Goal: Information Seeking & Learning: Learn about a topic

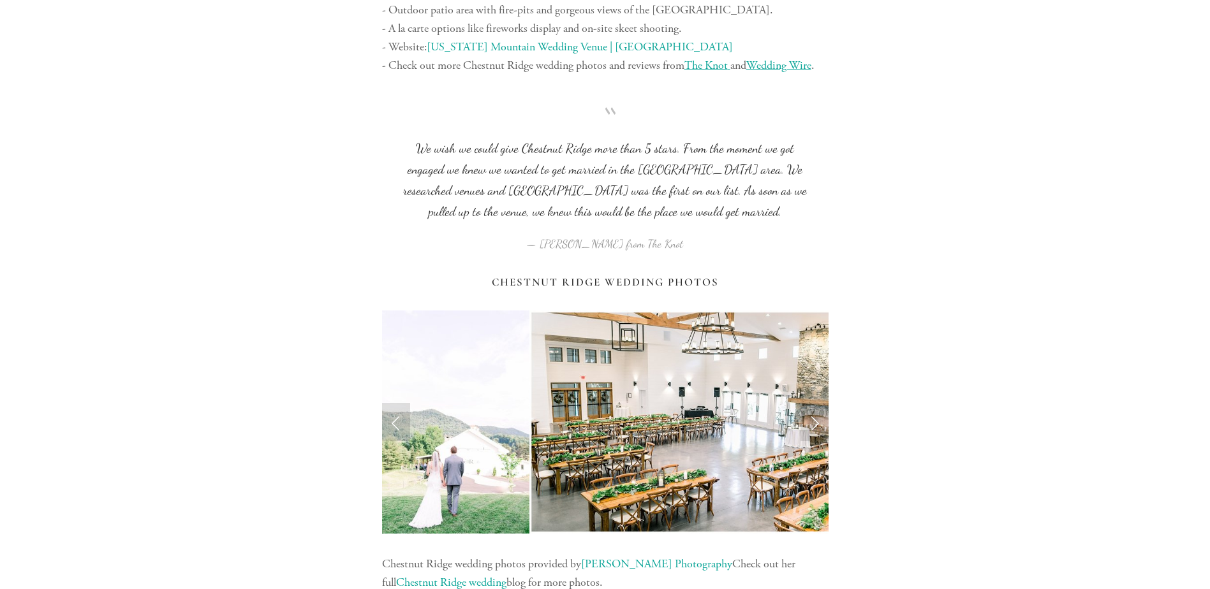
scroll to position [1211, 0]
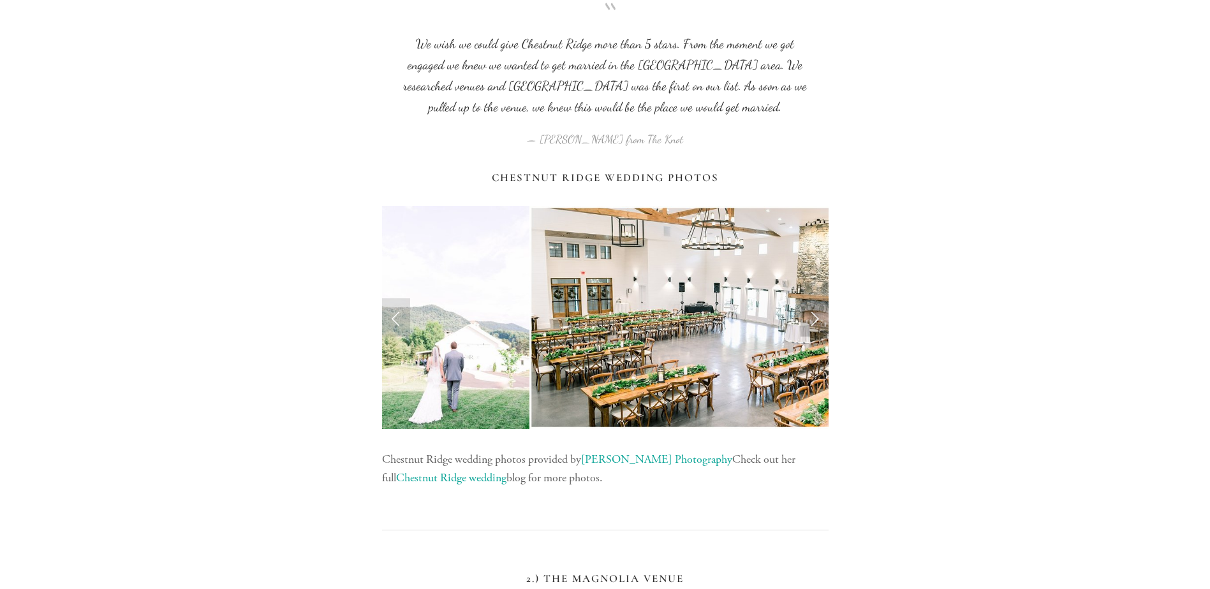
click at [817, 323] on link "Next Slide" at bounding box center [814, 317] width 28 height 38
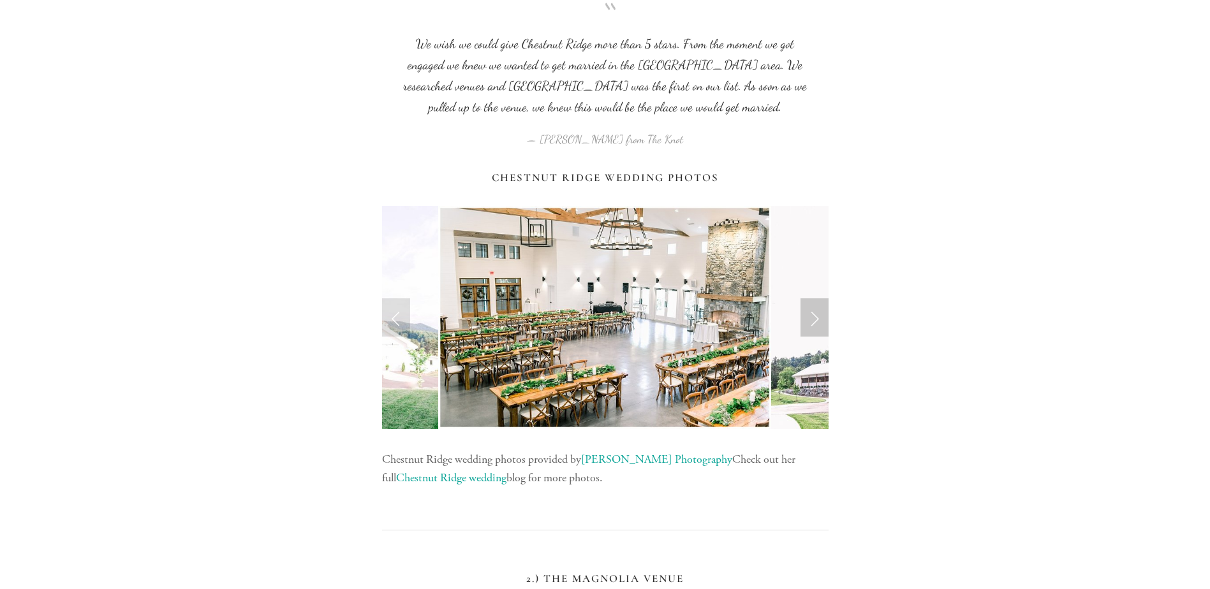
click at [817, 323] on link "Next Slide" at bounding box center [814, 317] width 28 height 38
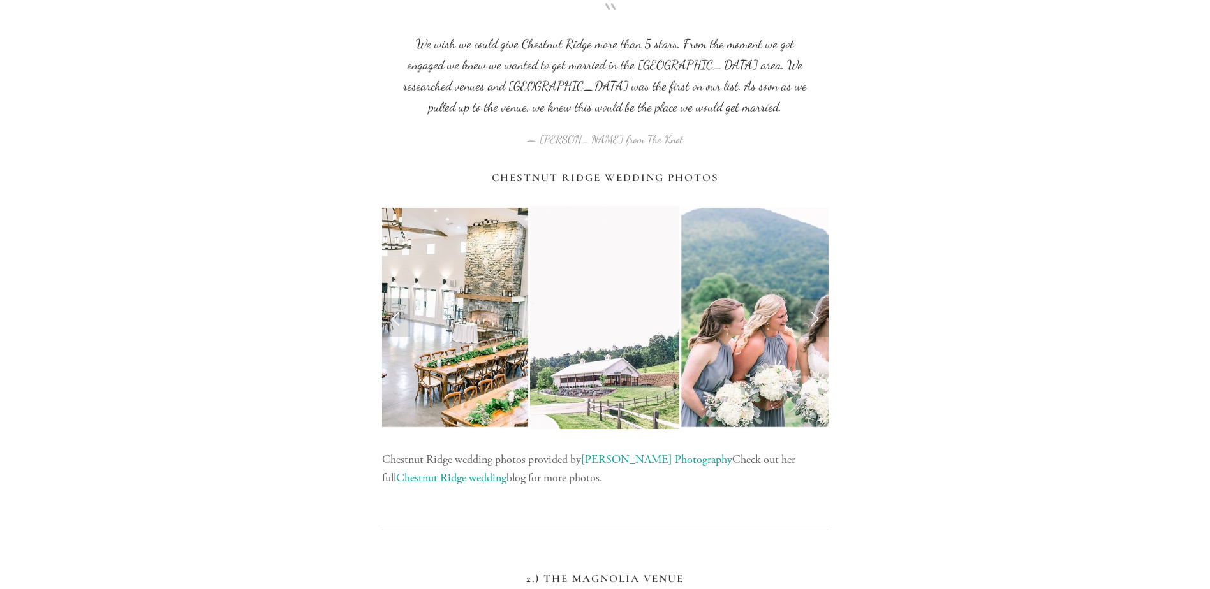
click at [817, 323] on link "Next Slide" at bounding box center [814, 317] width 28 height 38
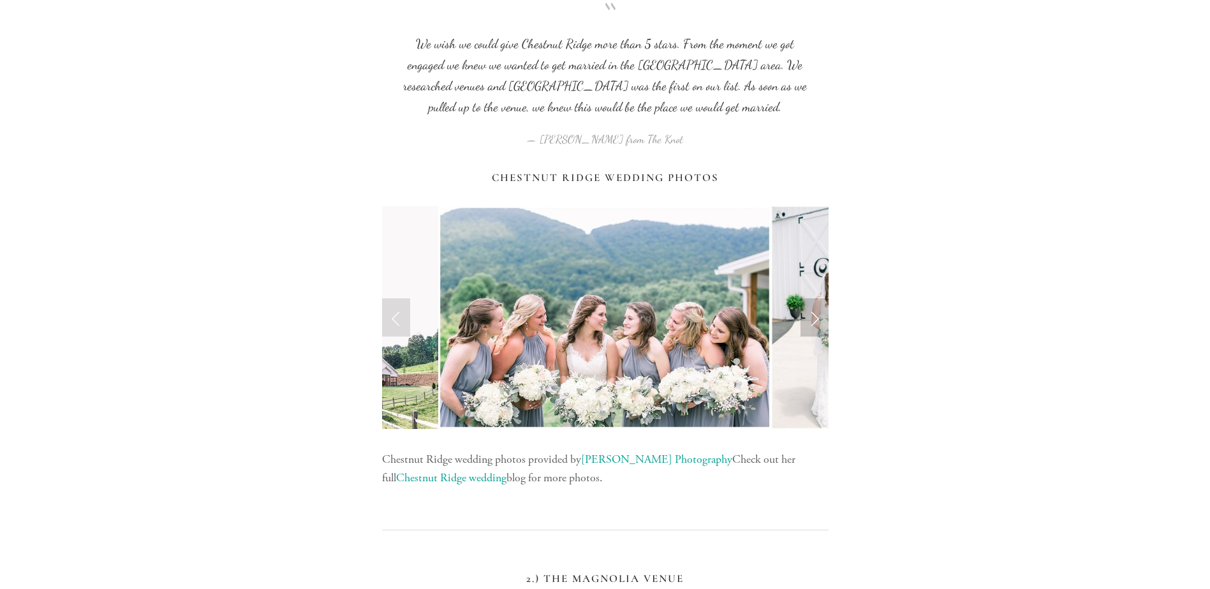
click at [817, 323] on link "Next Slide" at bounding box center [814, 317] width 28 height 38
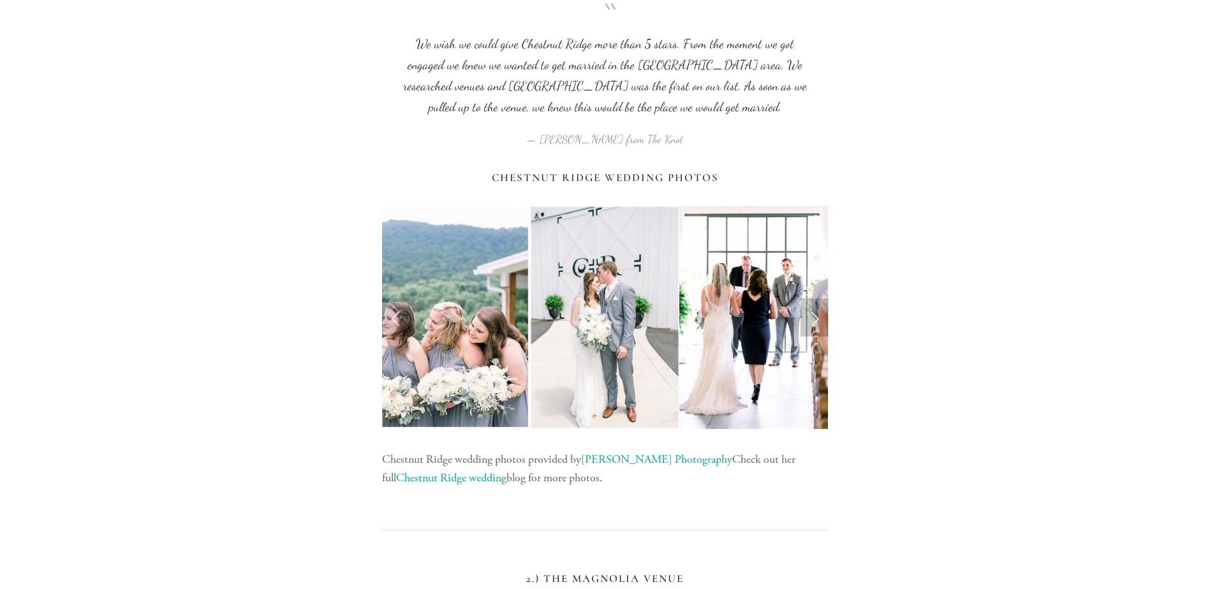
click at [817, 323] on link "Next Slide" at bounding box center [814, 317] width 28 height 38
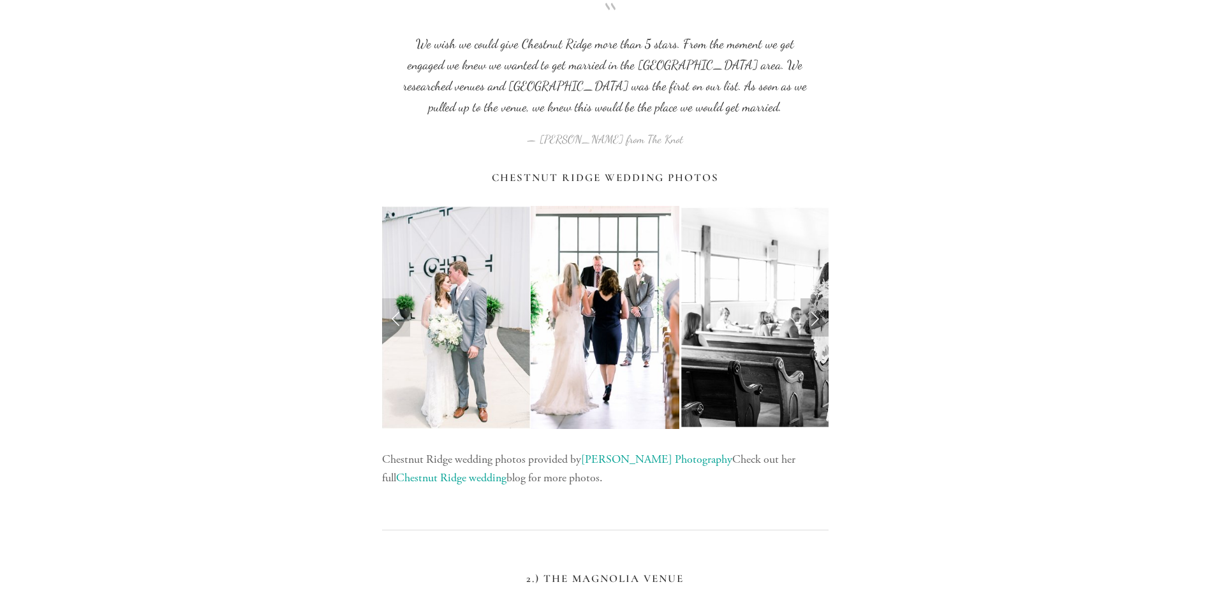
click at [817, 323] on link "Next Slide" at bounding box center [814, 317] width 28 height 38
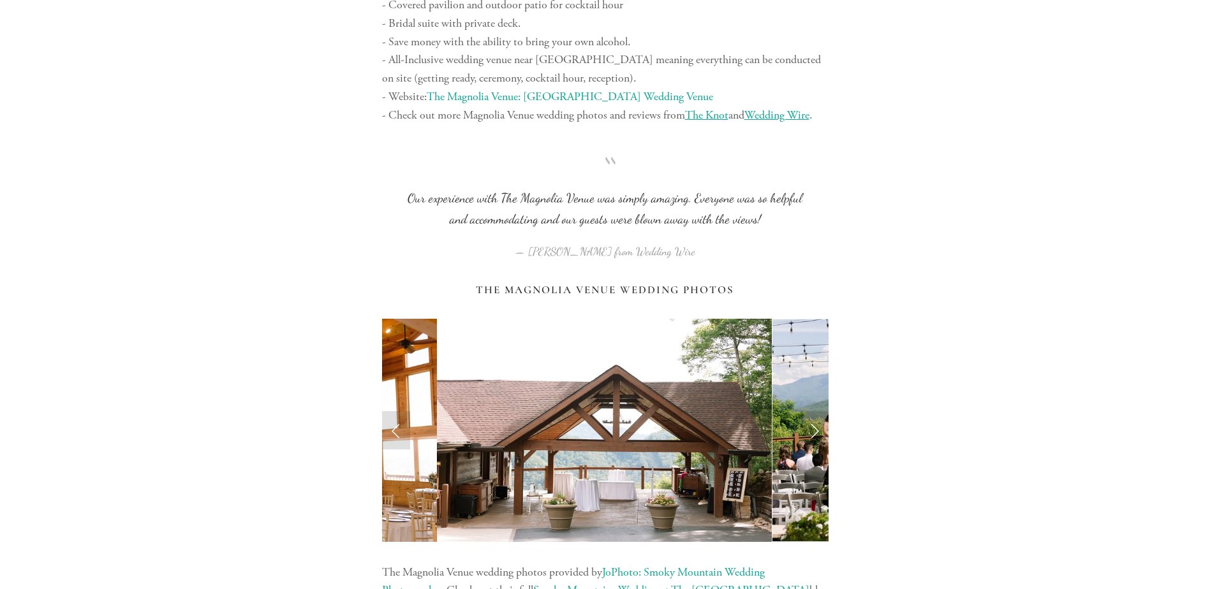
scroll to position [2487, 0]
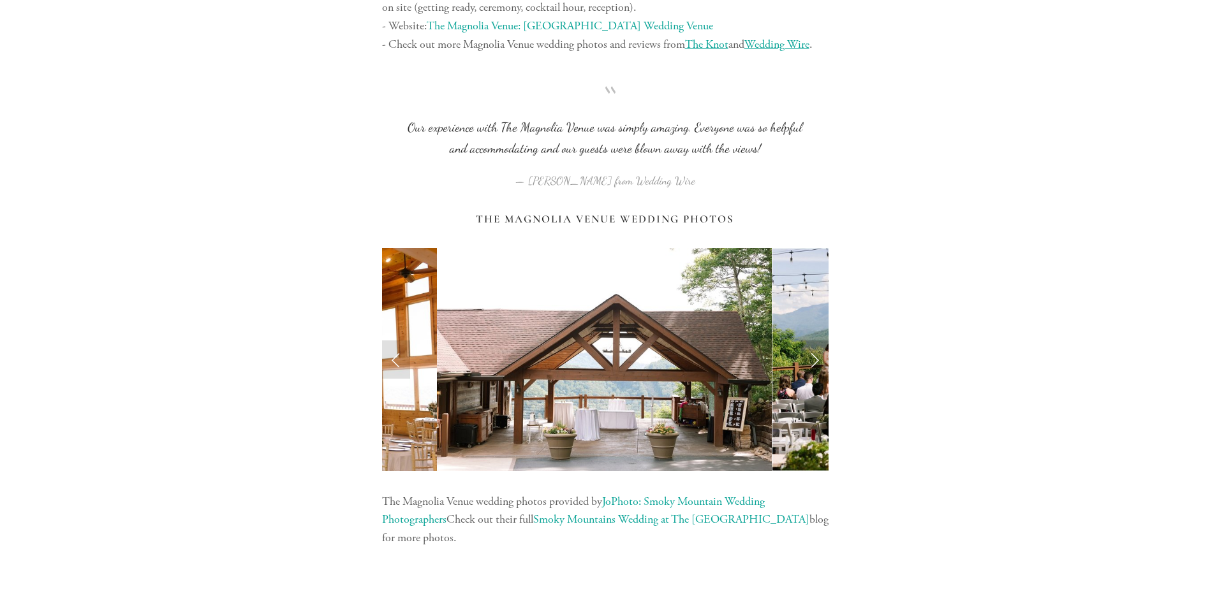
click at [811, 355] on link "Next Slide" at bounding box center [814, 359] width 28 height 38
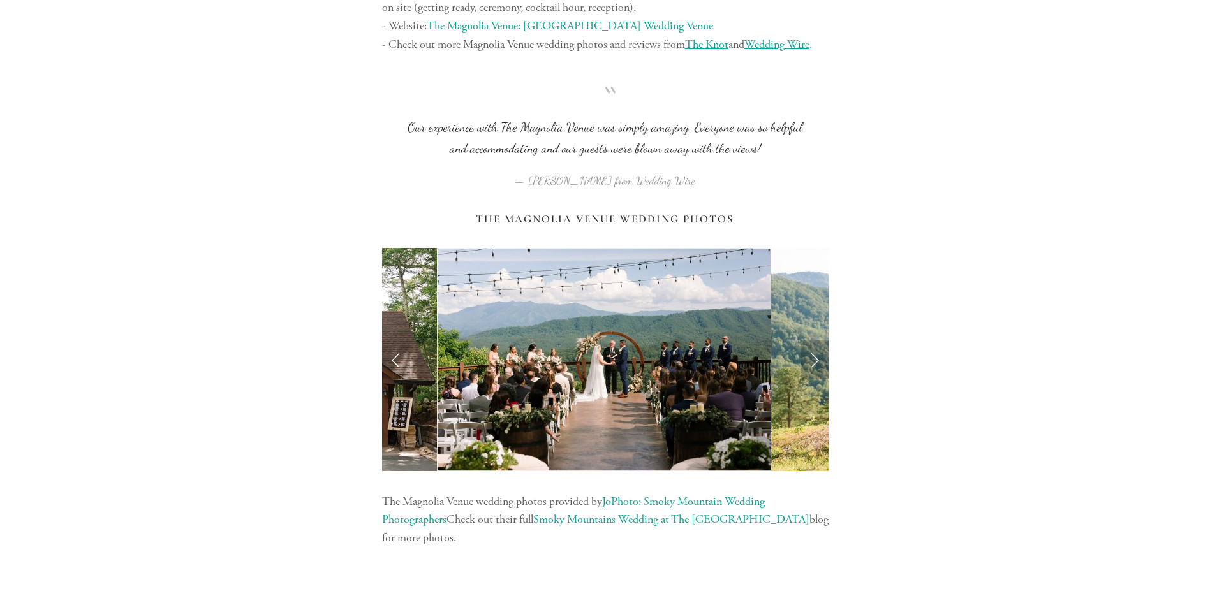
click at [811, 355] on link "Next Slide" at bounding box center [814, 359] width 28 height 38
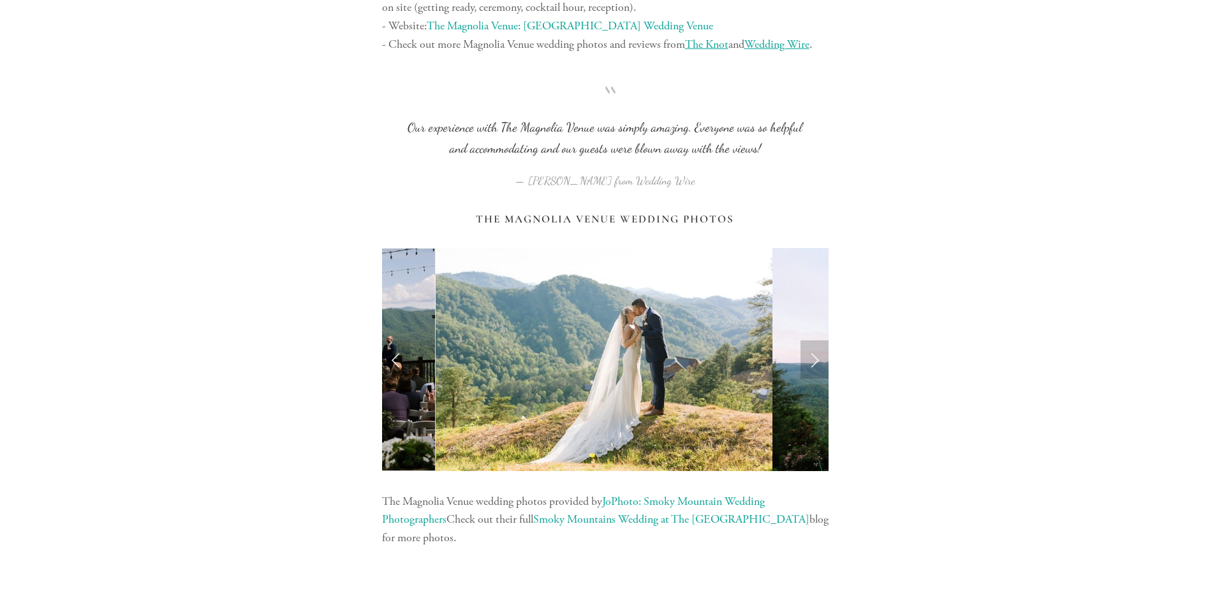
click at [811, 355] on link "Next Slide" at bounding box center [814, 359] width 28 height 38
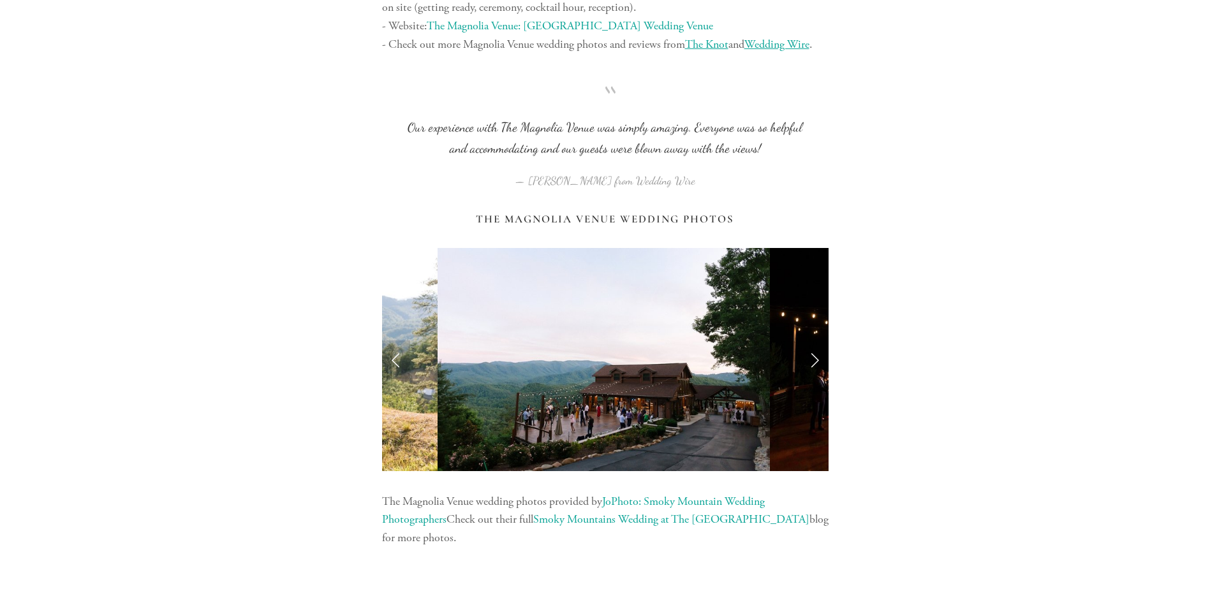
click at [811, 355] on link "Next Slide" at bounding box center [814, 359] width 28 height 38
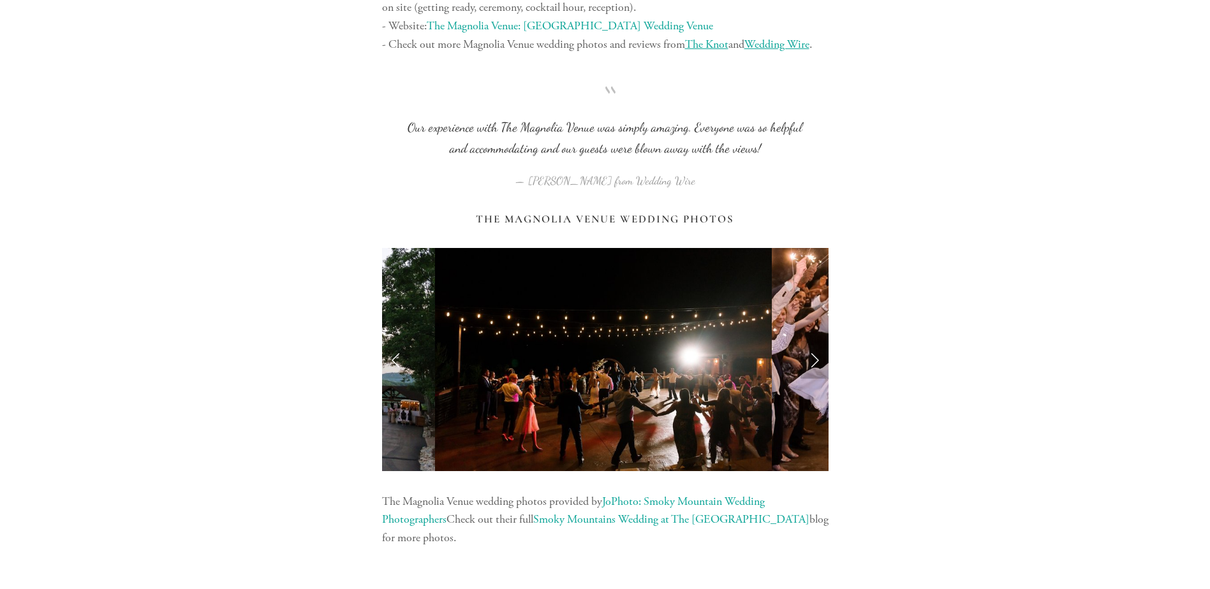
click at [811, 355] on link "Next Slide" at bounding box center [814, 359] width 28 height 38
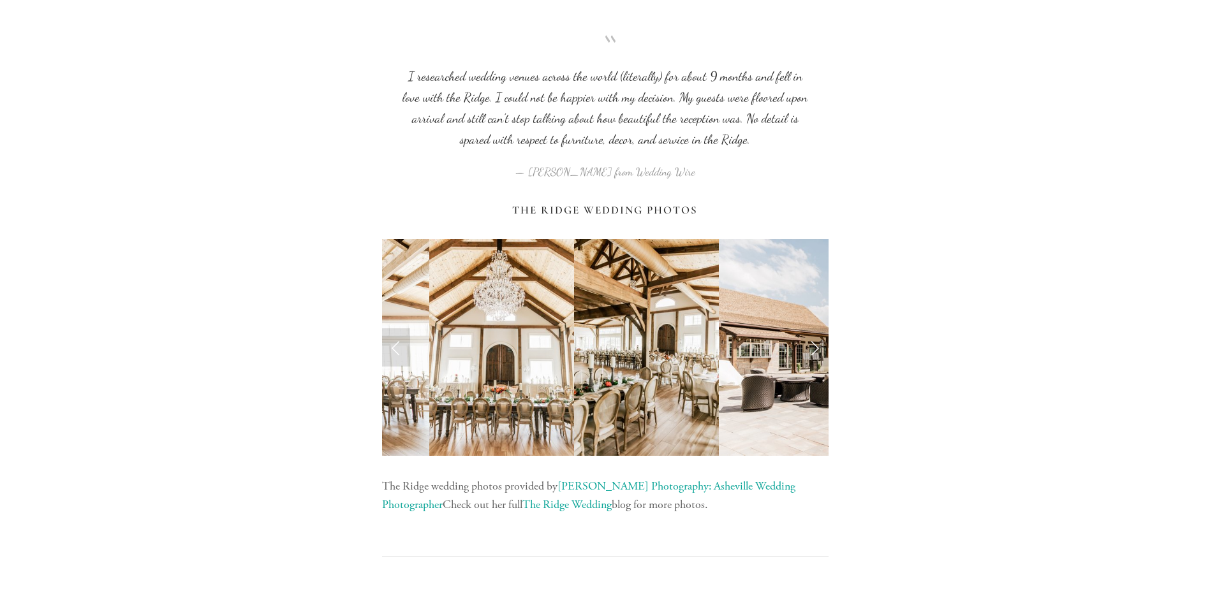
scroll to position [3953, 0]
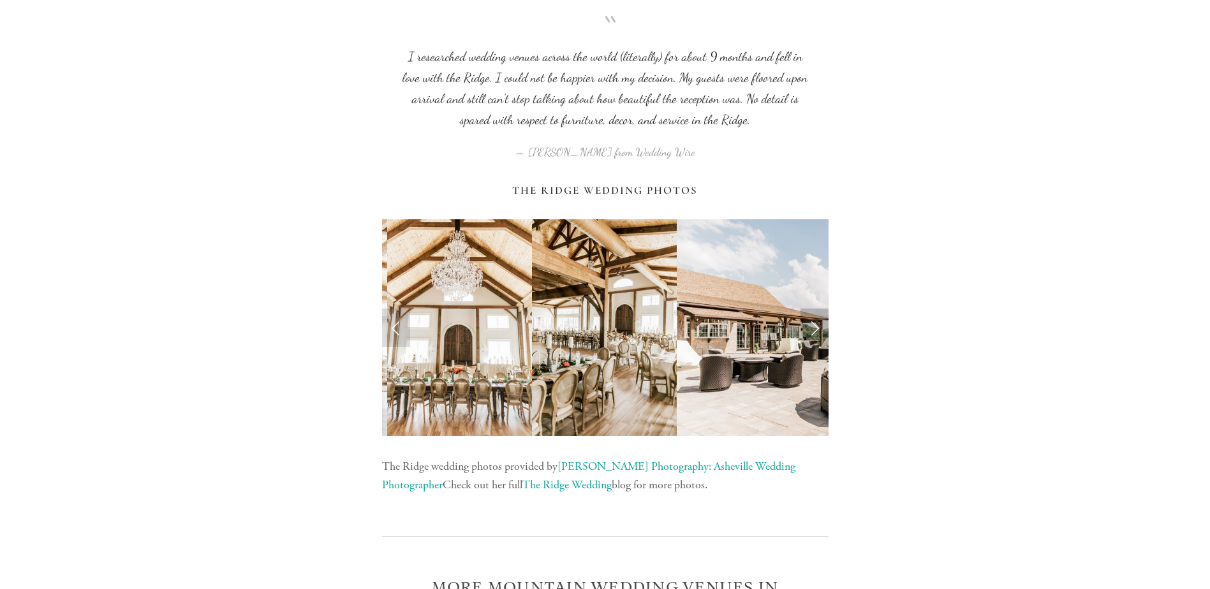
click at [817, 326] on link "Next Slide" at bounding box center [814, 328] width 28 height 38
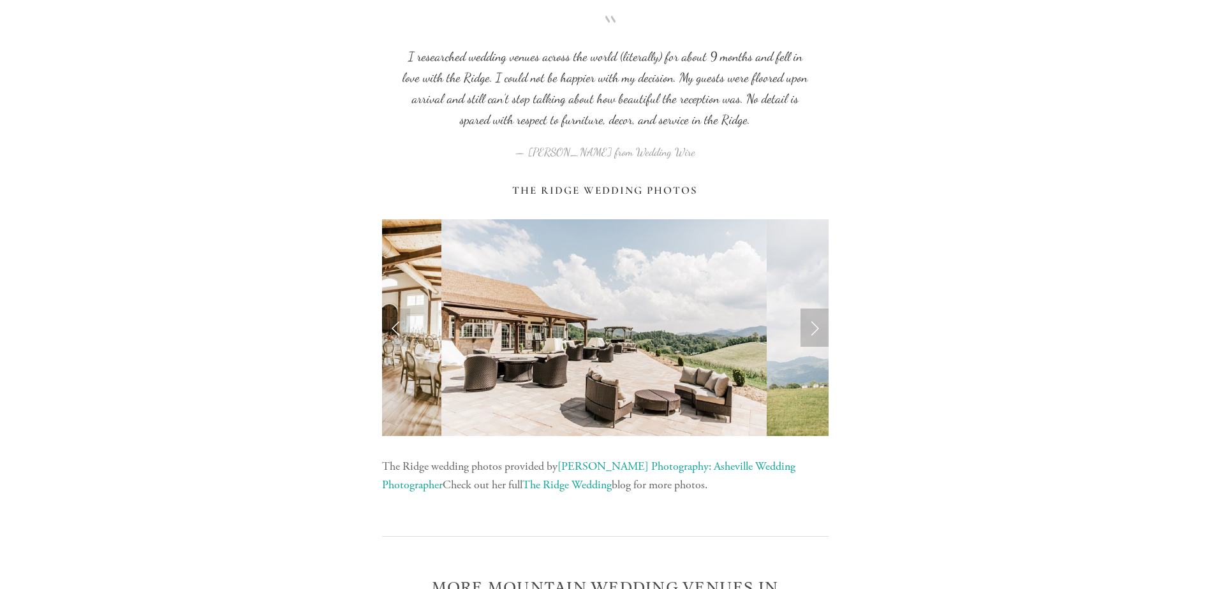
click at [817, 326] on link "Next Slide" at bounding box center [814, 328] width 28 height 38
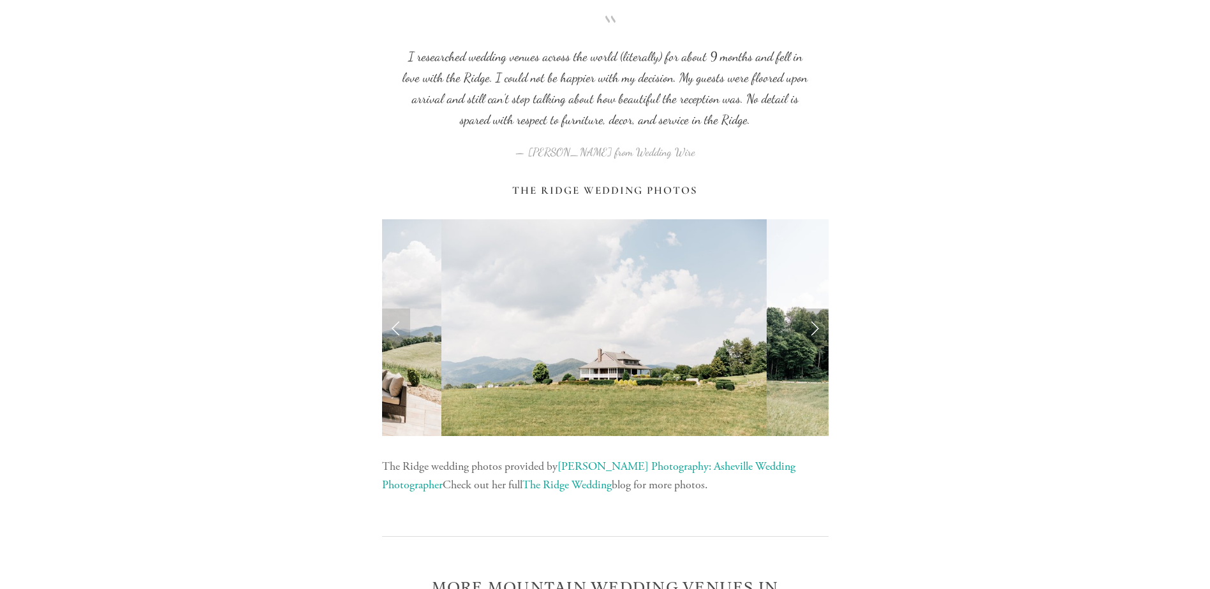
click at [817, 326] on link "Next Slide" at bounding box center [814, 328] width 28 height 38
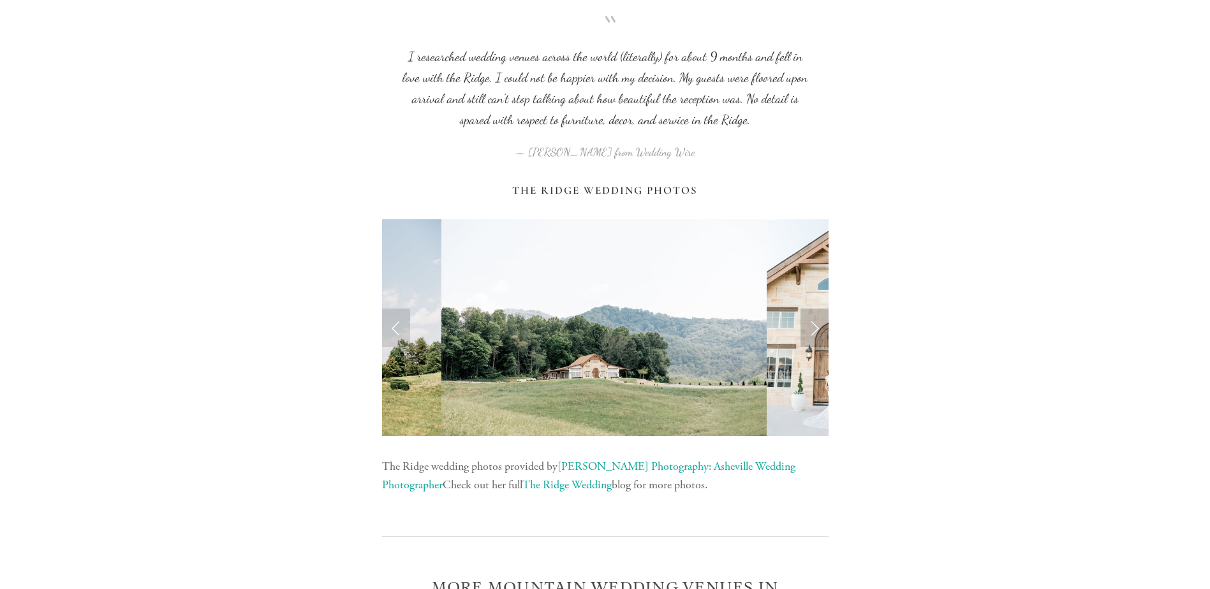
click at [817, 326] on link "Next Slide" at bounding box center [814, 328] width 28 height 38
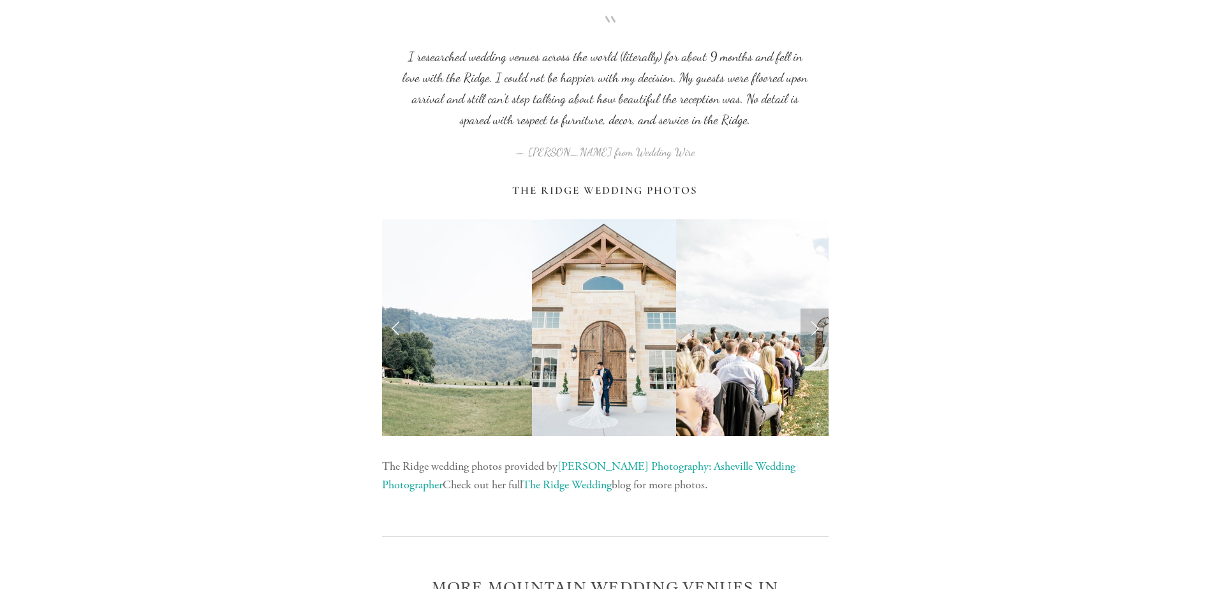
click at [817, 326] on link "Next Slide" at bounding box center [814, 328] width 28 height 38
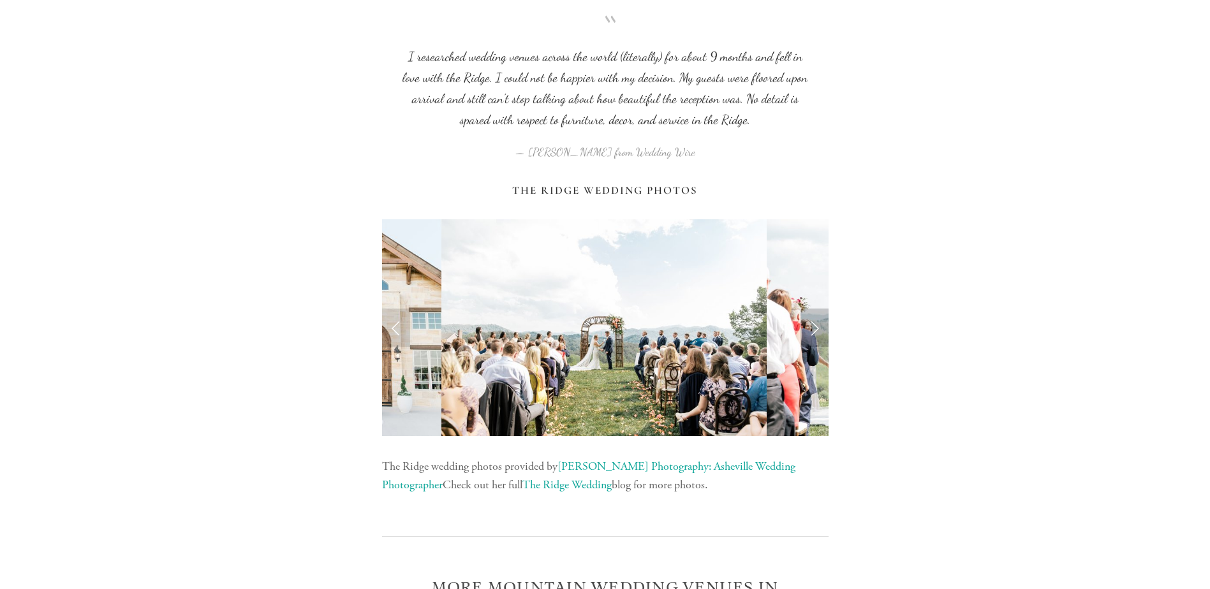
click at [817, 326] on link "Next Slide" at bounding box center [814, 328] width 28 height 38
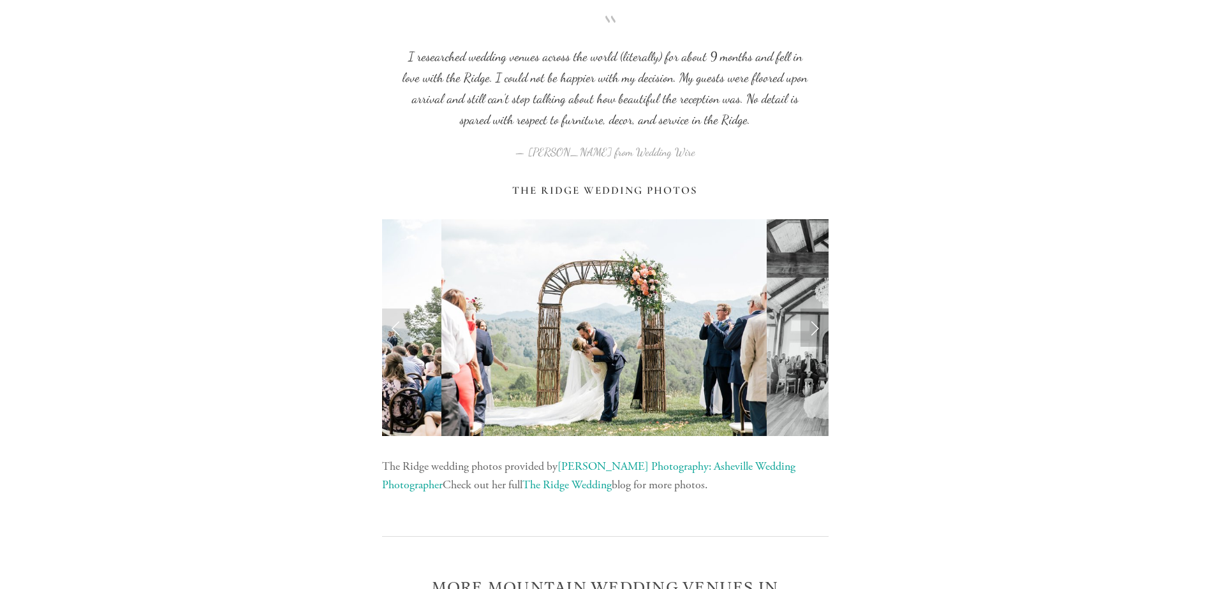
click at [817, 326] on link "Next Slide" at bounding box center [814, 328] width 28 height 38
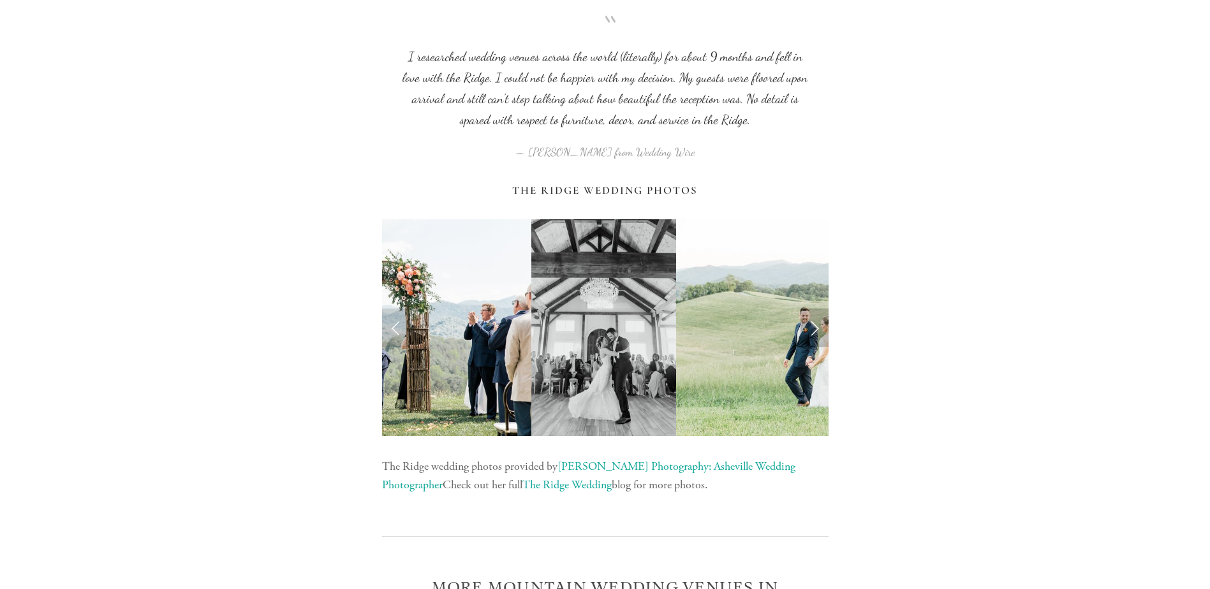
click at [817, 326] on link "Next Slide" at bounding box center [814, 328] width 28 height 38
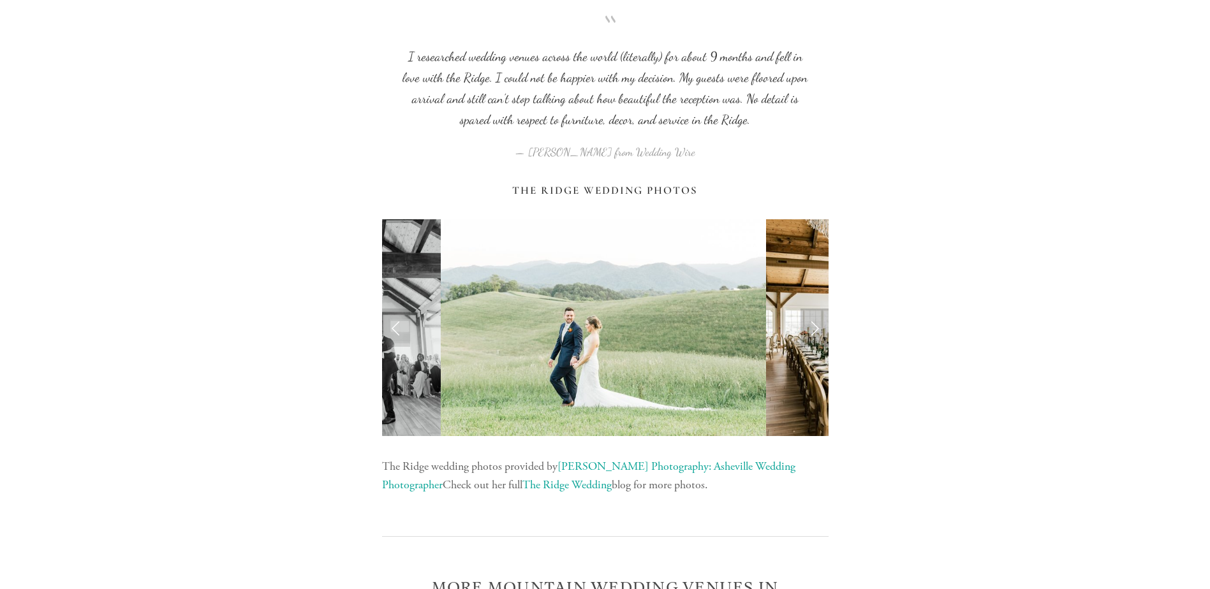
click at [817, 326] on link "Next Slide" at bounding box center [814, 328] width 28 height 38
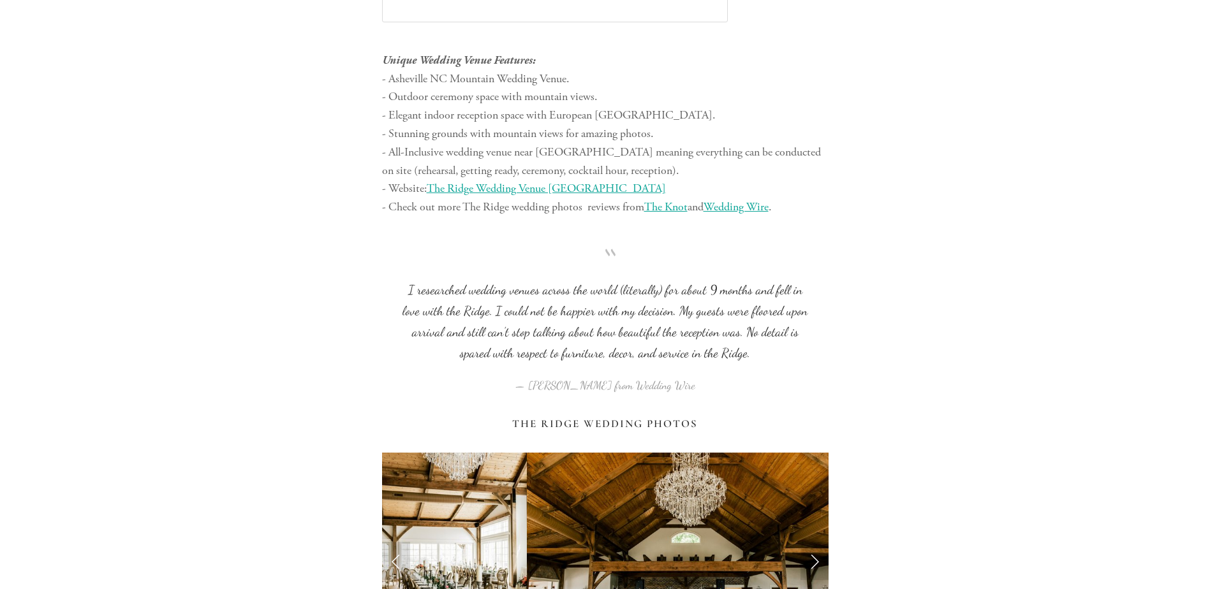
scroll to position [3698, 0]
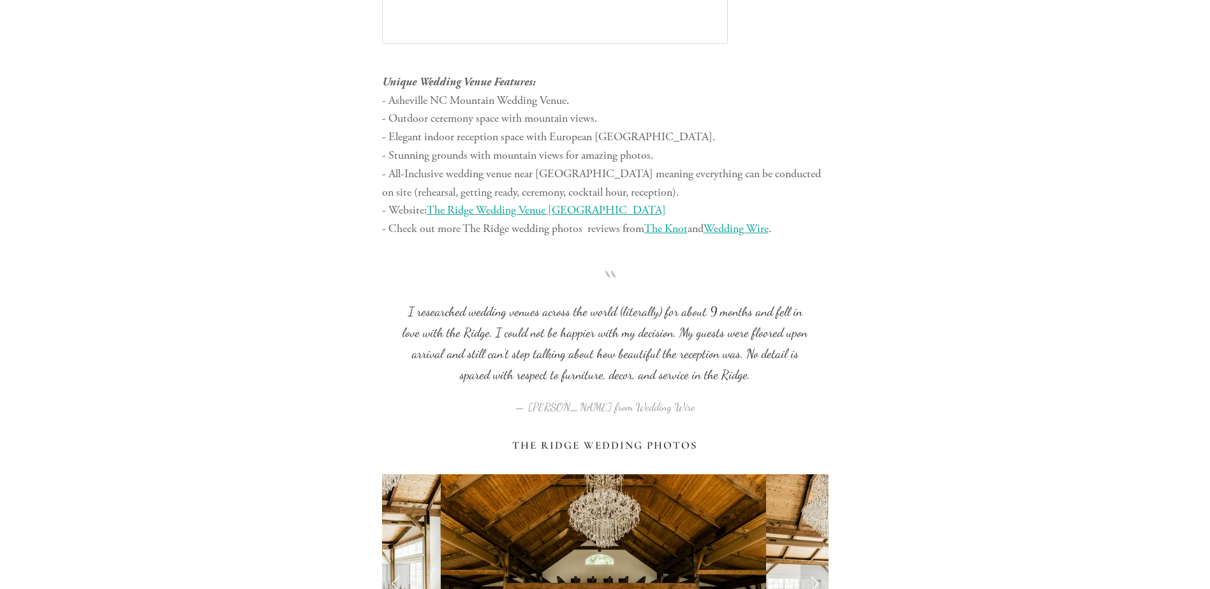
click at [479, 210] on span "The Ridge Wedding Venue [GEOGRAPHIC_DATA]" at bounding box center [546, 210] width 239 height 15
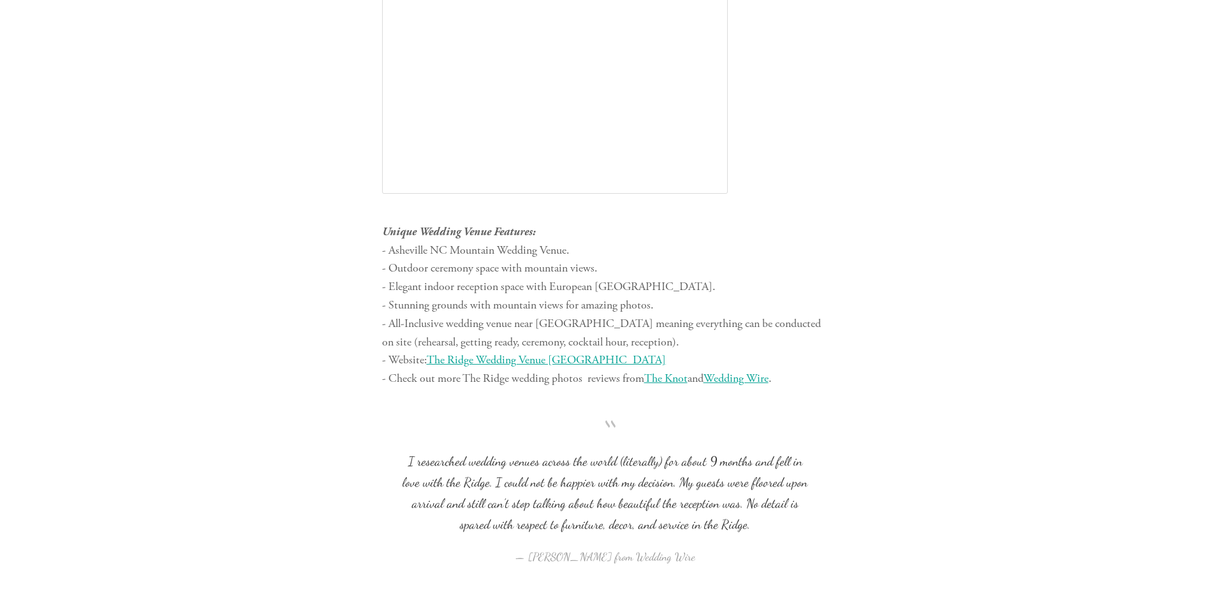
scroll to position [3698, 0]
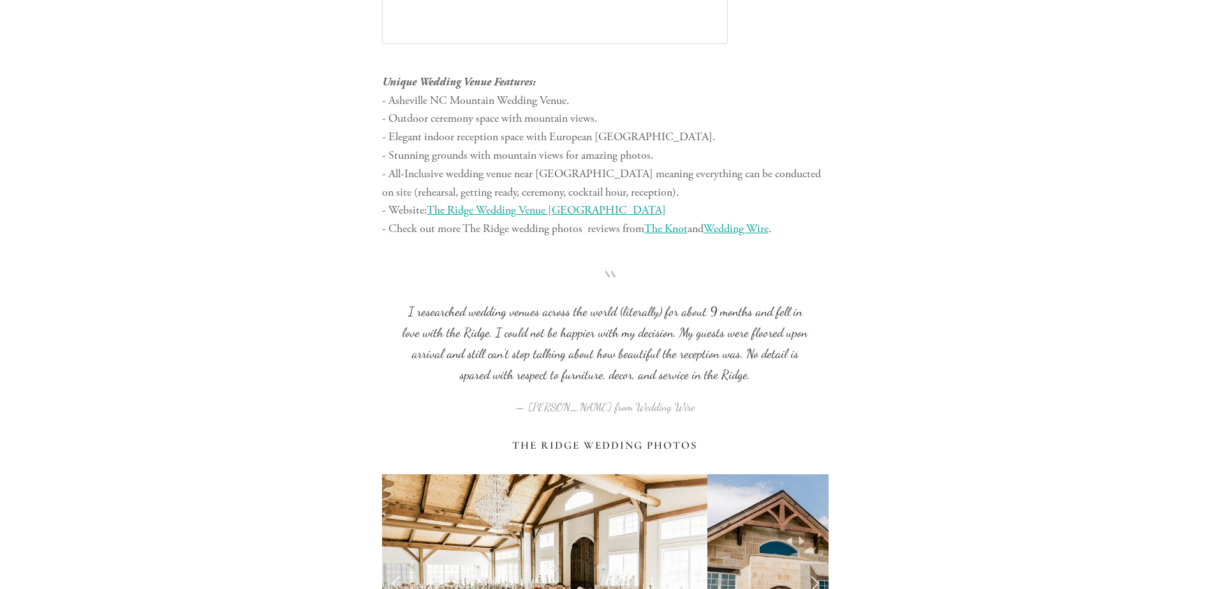
click at [664, 230] on span "The Knot" at bounding box center [665, 228] width 43 height 15
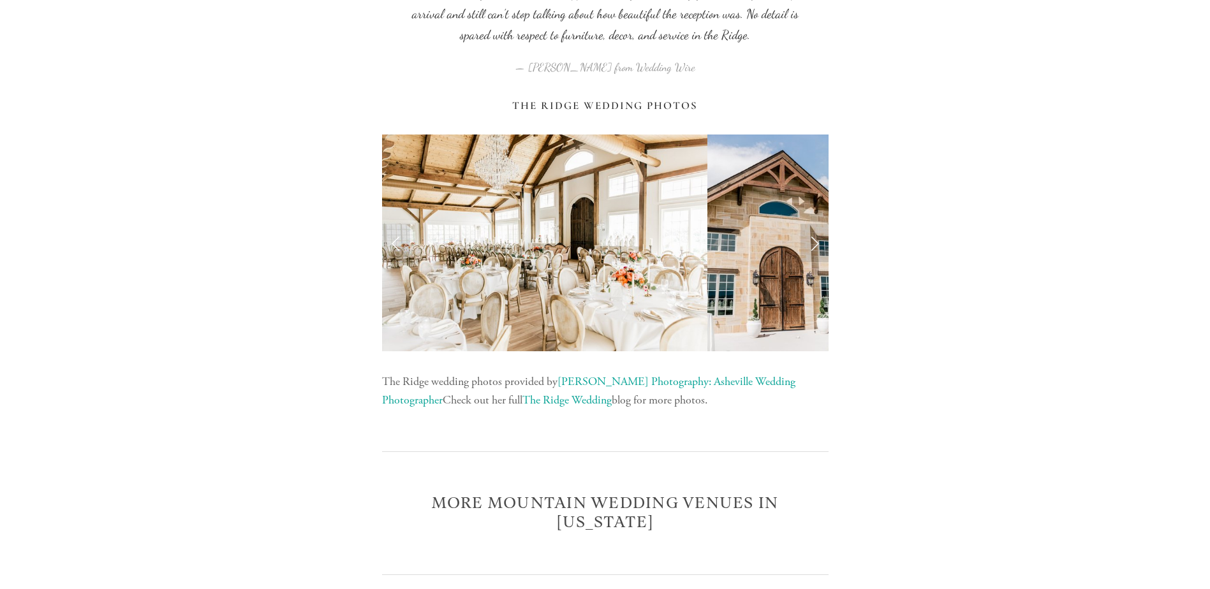
scroll to position [4144, 0]
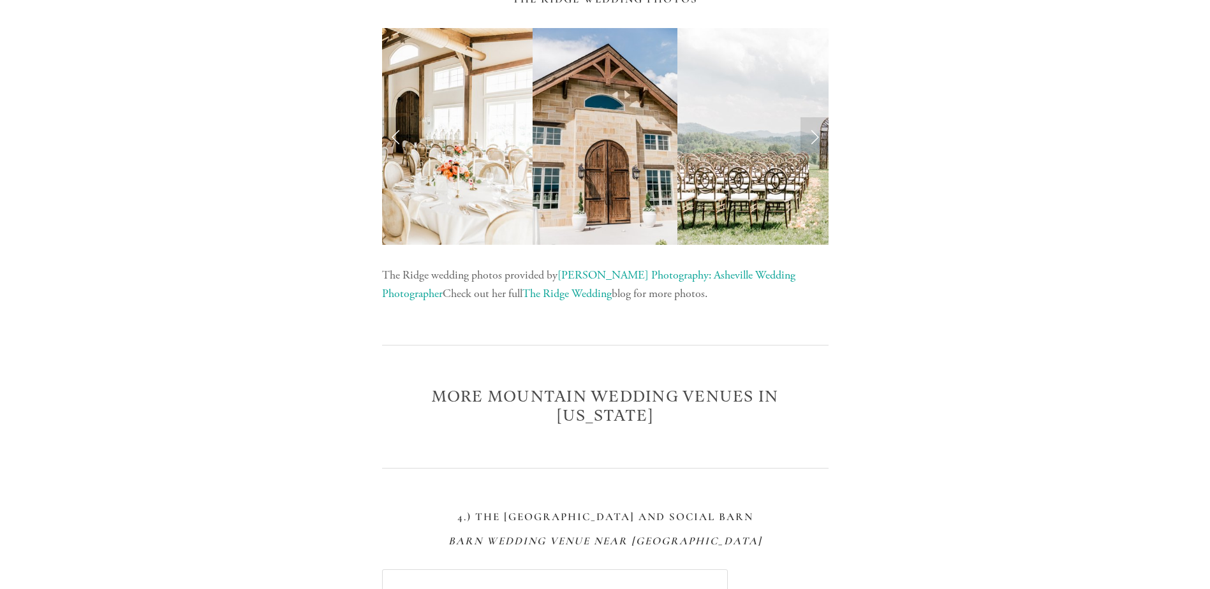
click at [522, 289] on link "The Ridge Wedding" at bounding box center [566, 293] width 89 height 15
